Goal: Task Accomplishment & Management: Complete application form

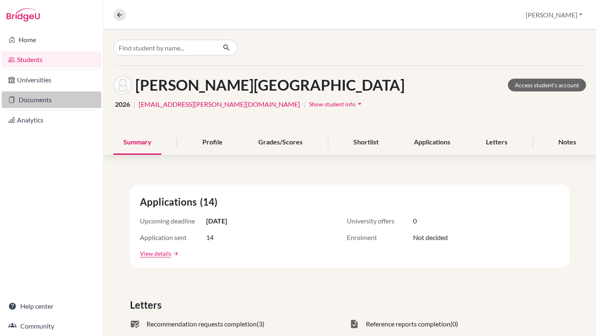
click at [54, 99] on link "Documents" at bounding box center [52, 99] width 100 height 17
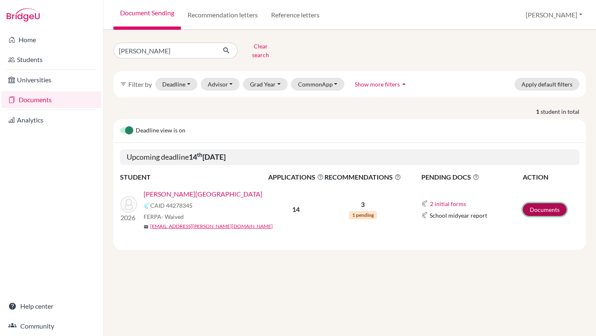
click at [541, 206] on link "Documents" at bounding box center [544, 209] width 44 height 13
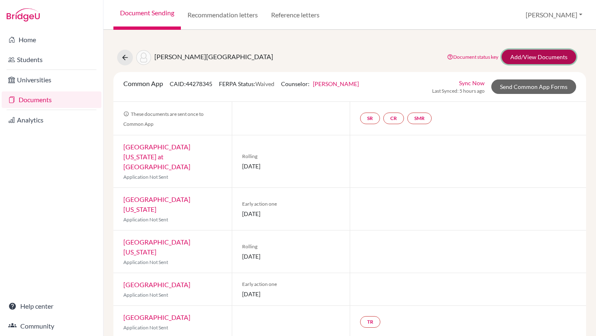
click at [515, 61] on link "Add/View Documents" at bounding box center [538, 57] width 74 height 14
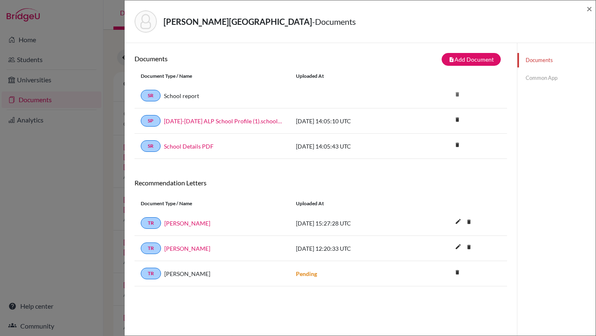
click at [534, 78] on link "Common App" at bounding box center [556, 78] width 78 height 14
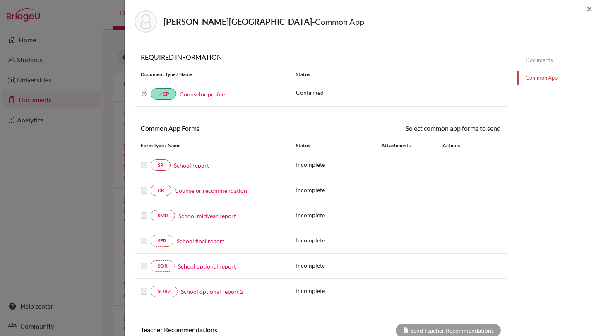
click at [183, 168] on link "School report" at bounding box center [191, 165] width 35 height 9
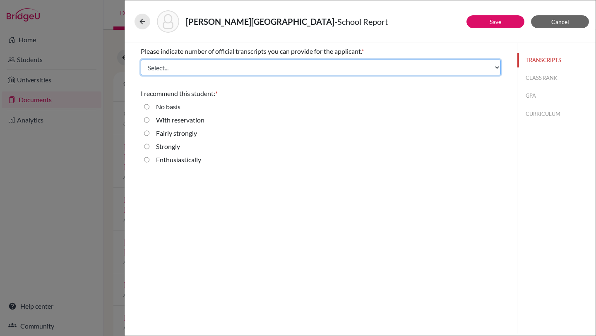
click at [489, 70] on select "Select... 1 2 3 4" at bounding box center [321, 68] width 360 height 16
select select "1"
click at [141, 60] on select "Select... 1 2 3 4" at bounding box center [321, 68] width 360 height 16
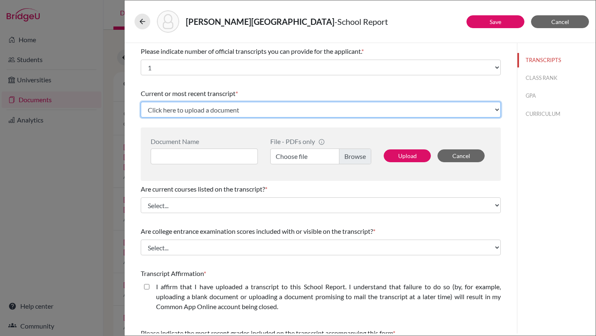
click at [278, 108] on select "Click here to upload a document Upload New File" at bounding box center [321, 110] width 360 height 16
select select "Upload New File"
click at [141, 102] on select "Click here to upload a document Upload New File" at bounding box center [321, 110] width 360 height 16
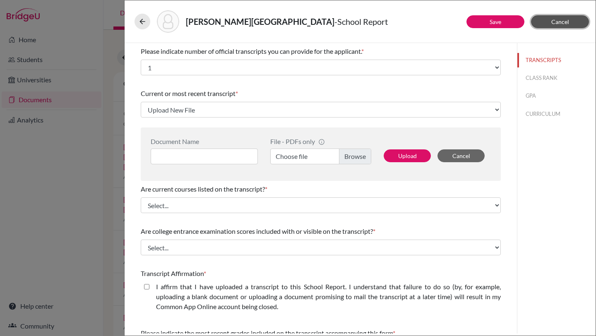
click at [560, 28] on button "Cancel" at bounding box center [560, 21] width 58 height 13
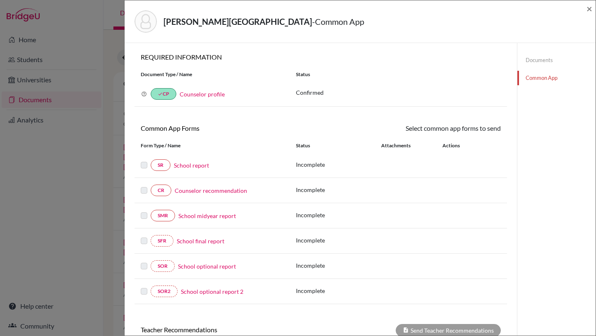
click at [224, 194] on link "Counselor recommendation" at bounding box center [211, 190] width 72 height 9
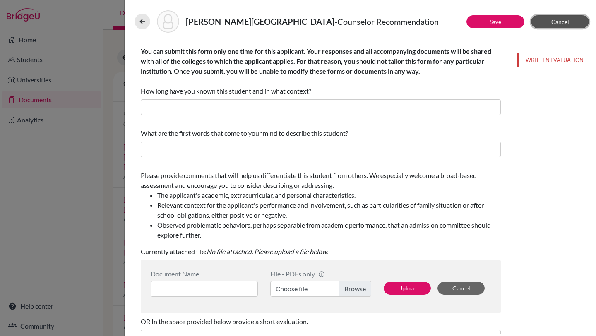
click at [551, 27] on button "Cancel" at bounding box center [560, 21] width 58 height 13
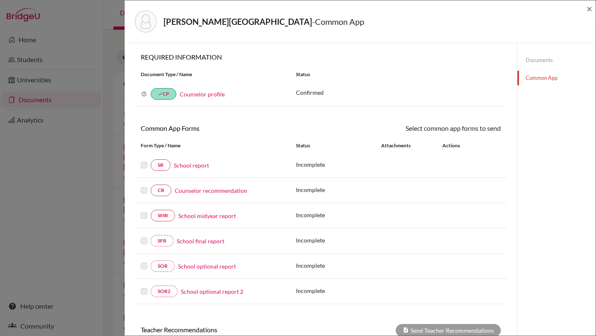
click at [539, 55] on link "Documents" at bounding box center [556, 60] width 78 height 14
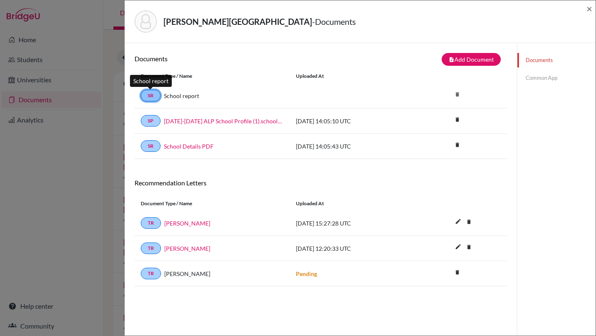
click at [151, 97] on link "SR" at bounding box center [151, 96] width 20 height 12
click at [489, 60] on button "note_add Add Document" at bounding box center [470, 59] width 59 height 13
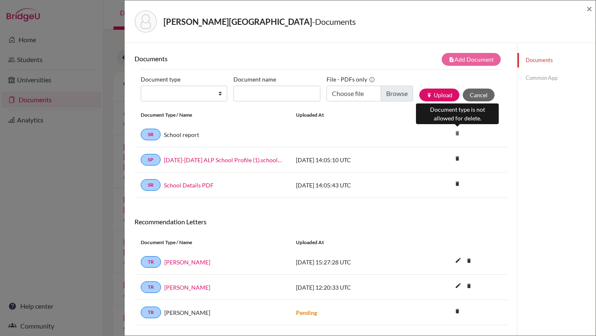
click at [458, 134] on icon "delete" at bounding box center [457, 133] width 12 height 12
click at [590, 11] on span "×" at bounding box center [589, 8] width 6 height 12
